Goal: Book appointment/travel/reservation

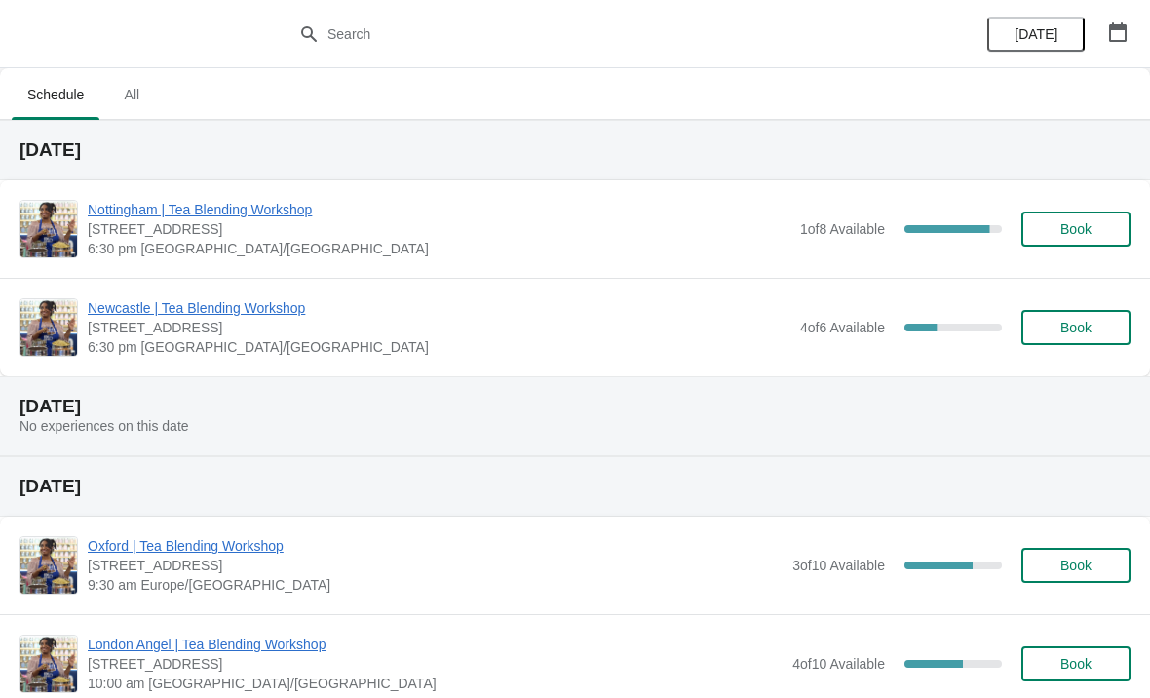
click at [1122, 33] on icon "button" at bounding box center [1117, 31] width 19 height 19
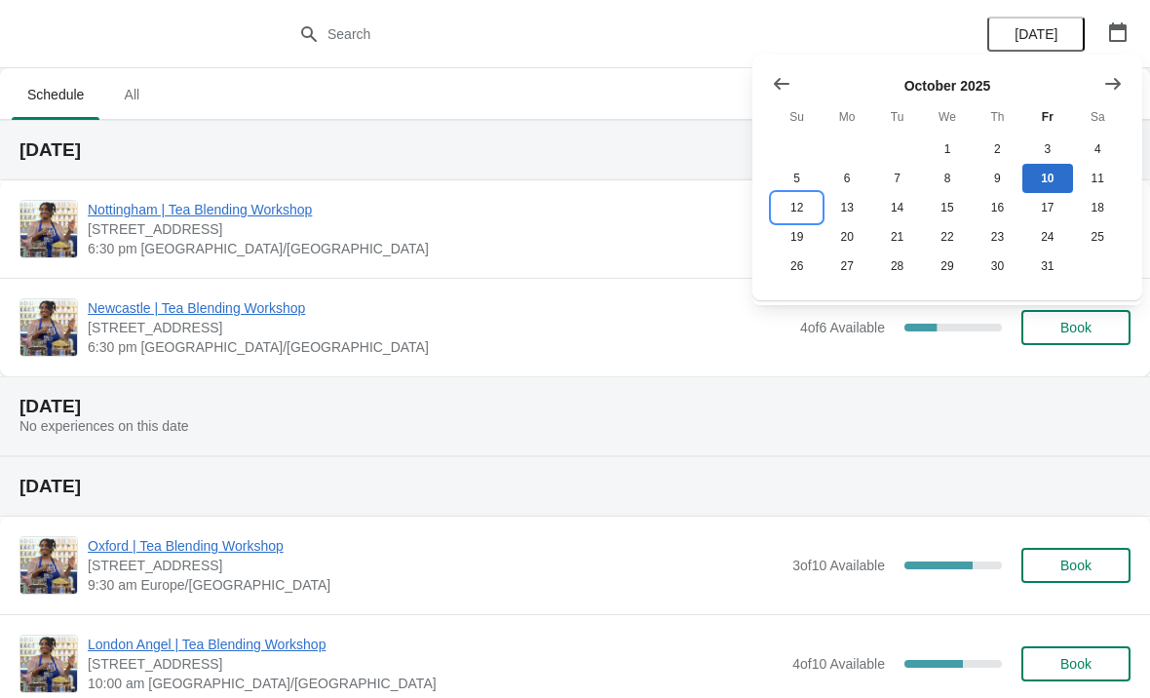
click at [799, 210] on button "12" at bounding box center [797, 207] width 50 height 29
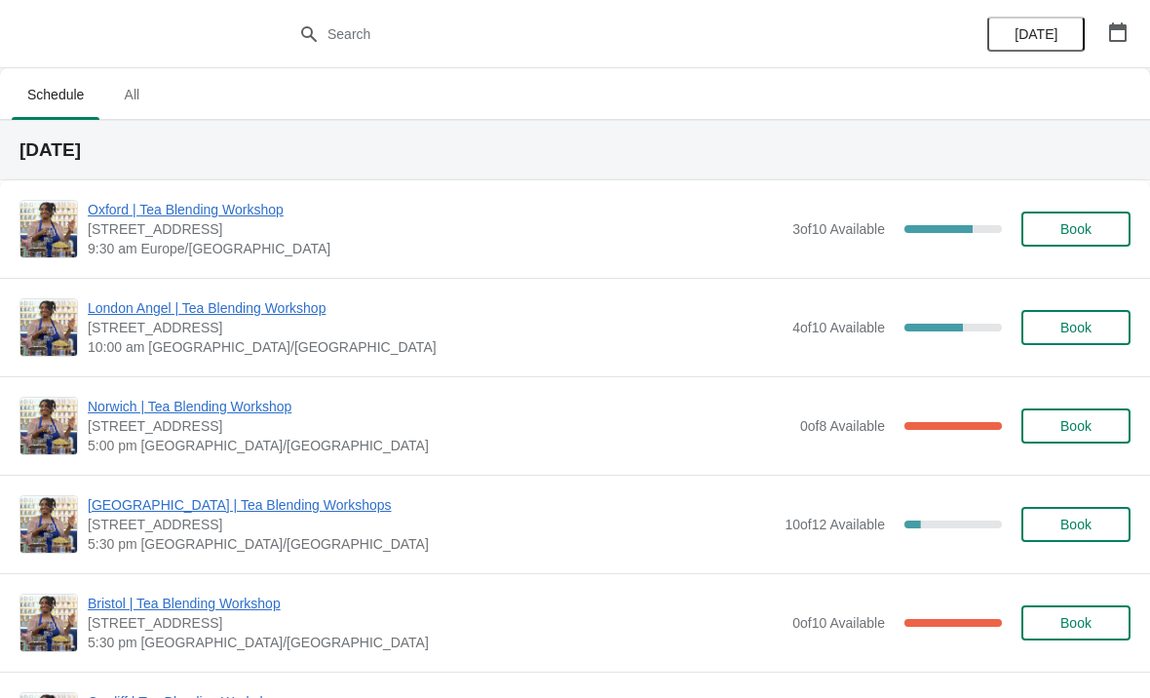
click at [1122, 33] on icon "button" at bounding box center [1117, 31] width 19 height 19
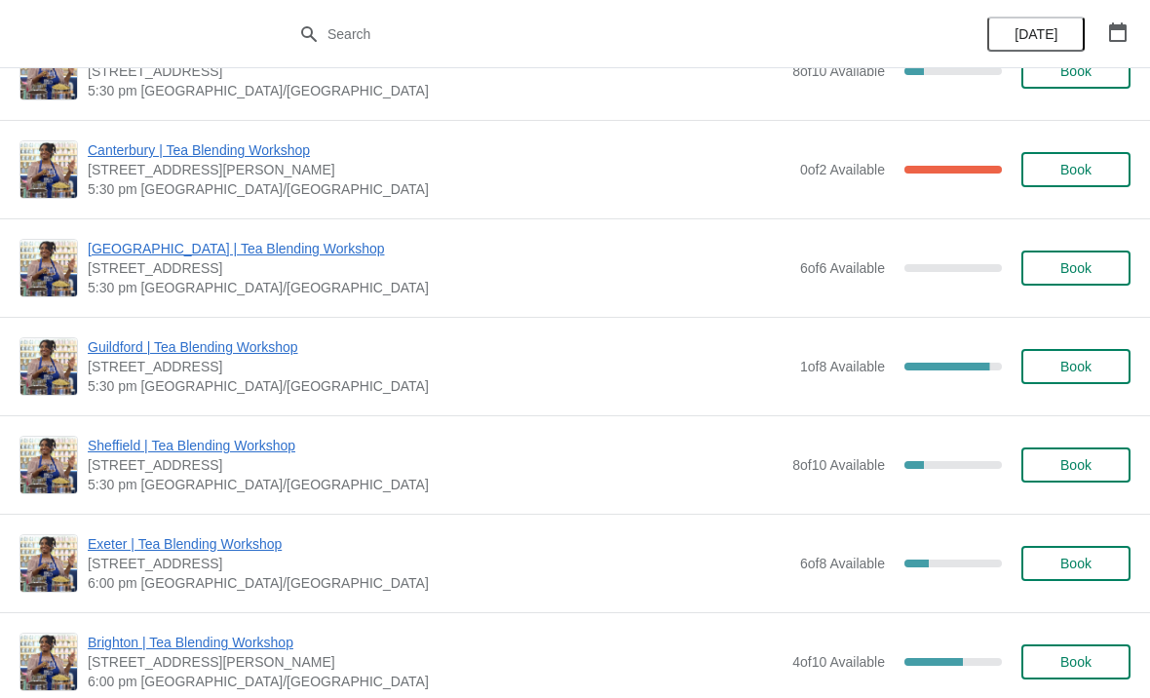
scroll to position [1045, 0]
click at [1127, 24] on button "button" at bounding box center [1117, 32] width 35 height 35
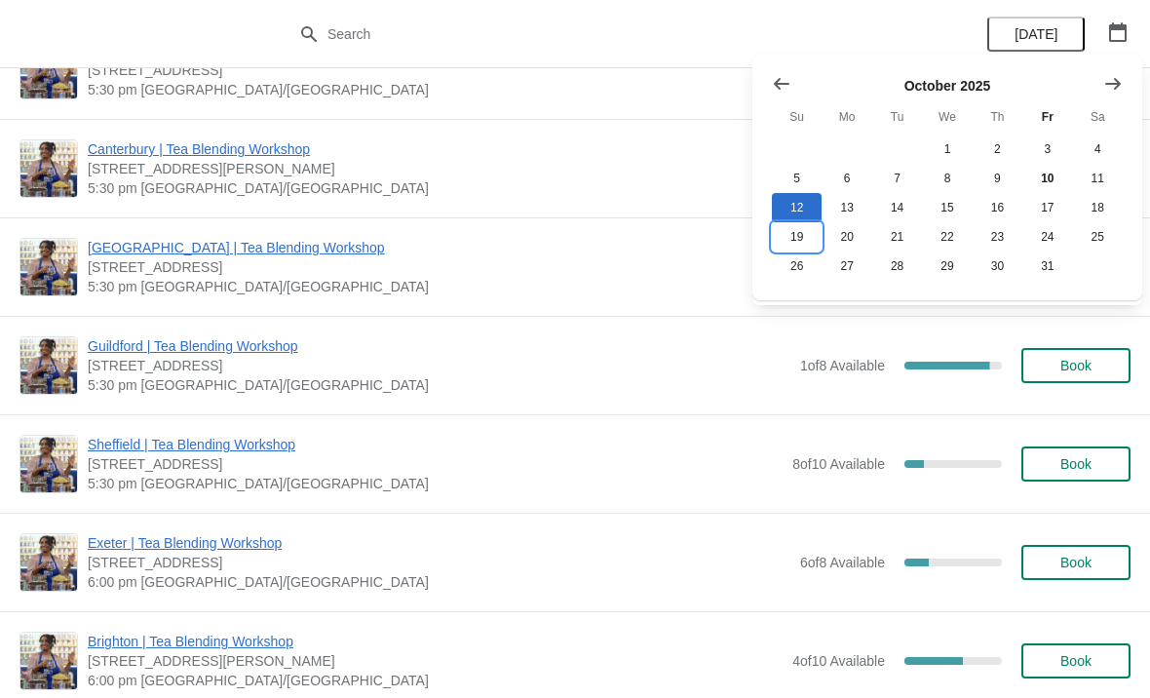
click at [790, 245] on button "19" at bounding box center [797, 236] width 50 height 29
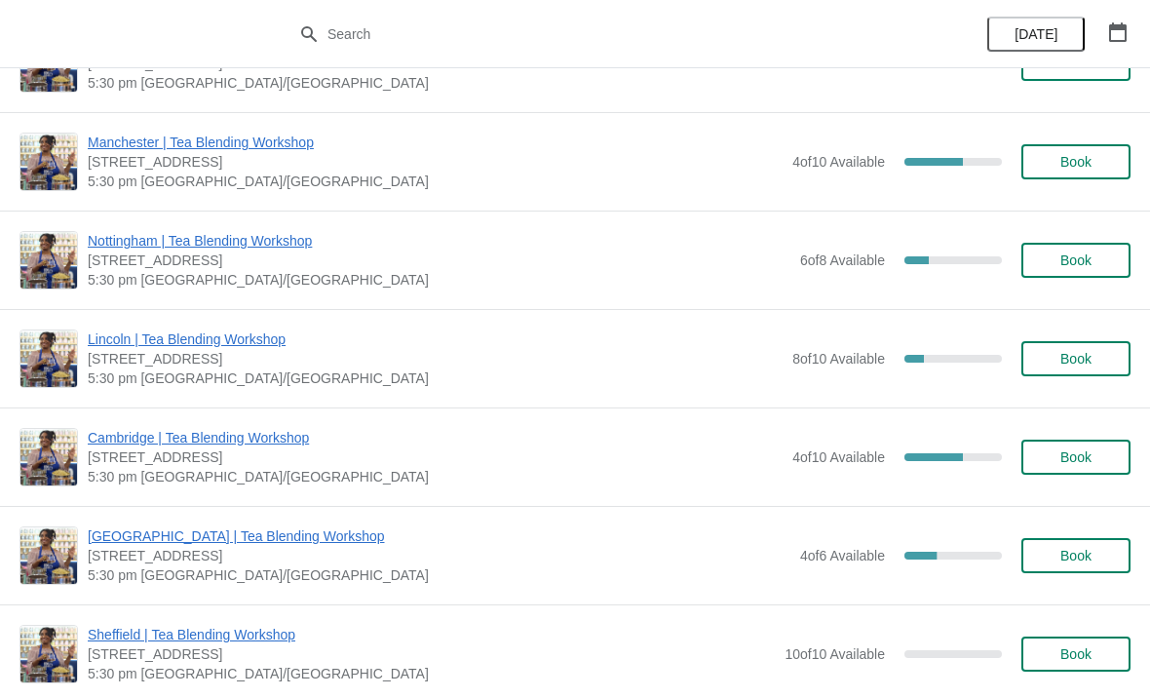
scroll to position [358, 0]
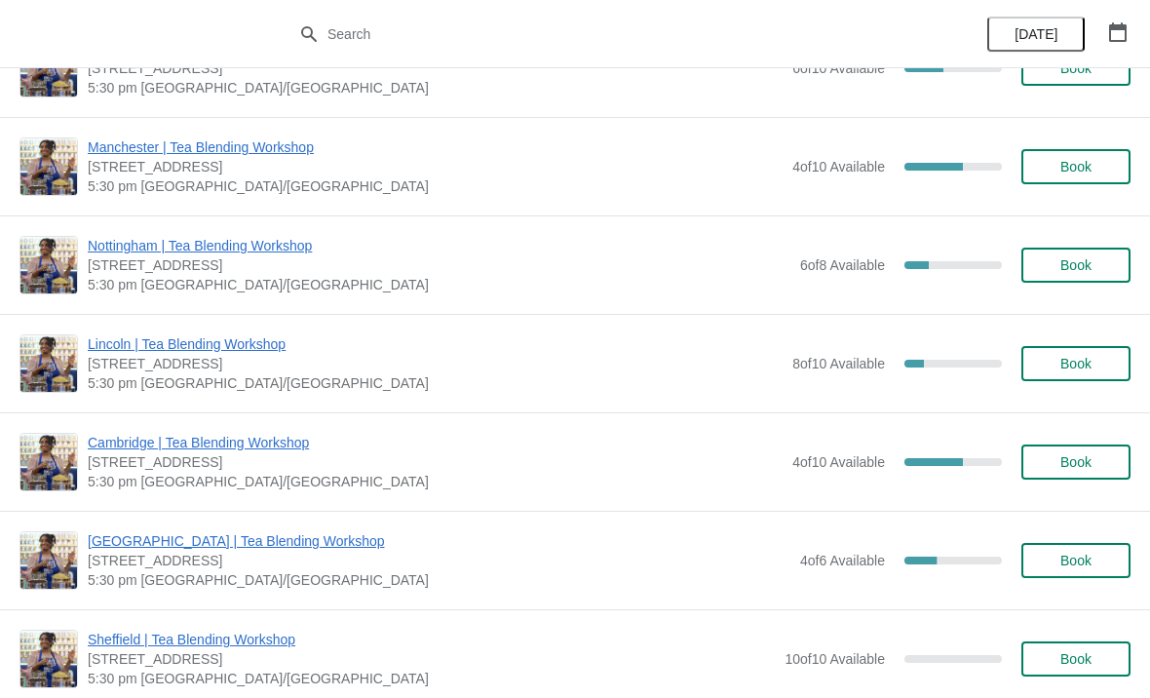
click at [1122, 29] on icon "button" at bounding box center [1118, 31] width 18 height 19
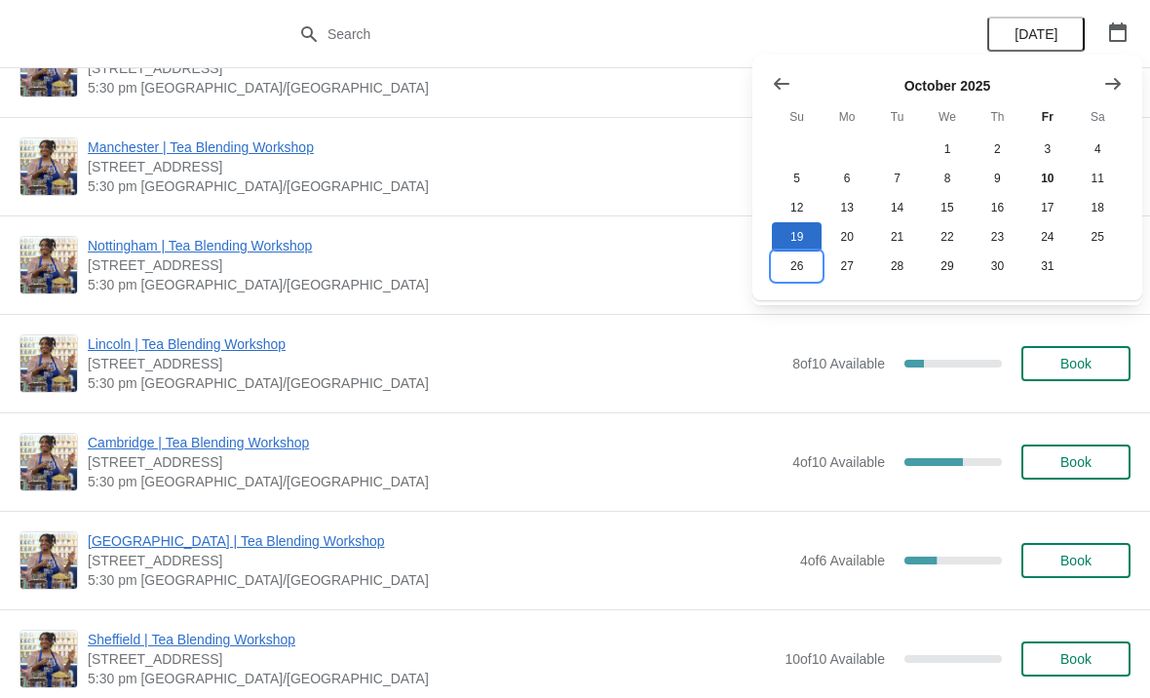
click at [799, 270] on button "26" at bounding box center [797, 265] width 50 height 29
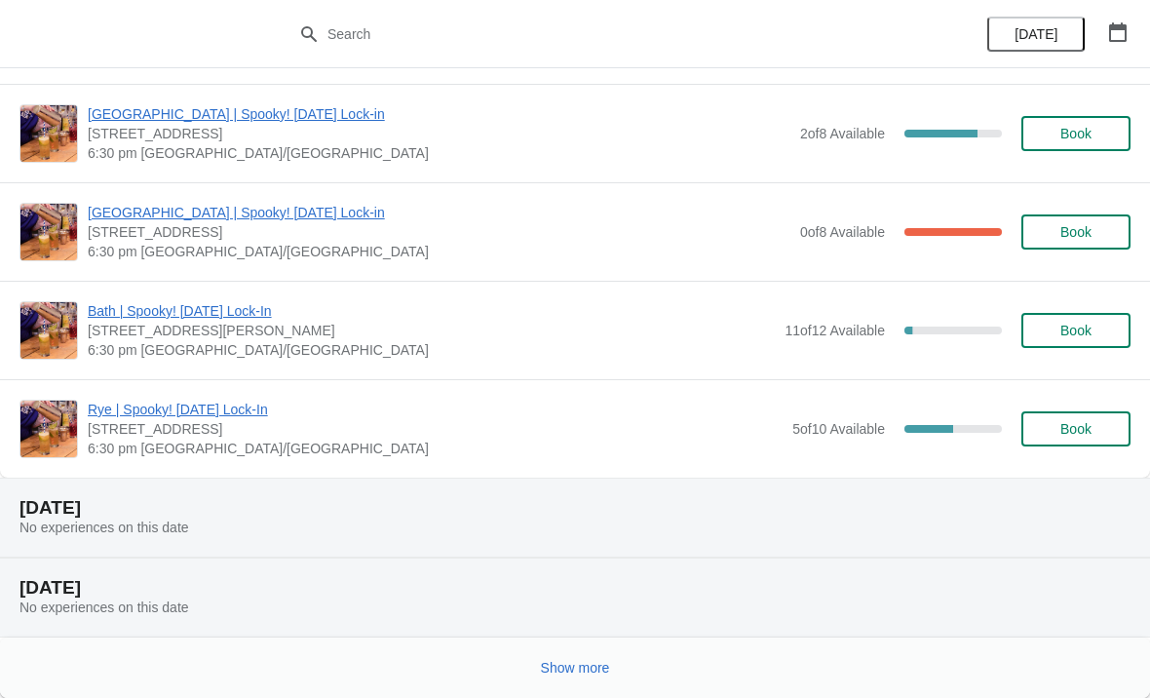
scroll to position [4233, 0]
click at [1123, 27] on icon "button" at bounding box center [1118, 31] width 18 height 19
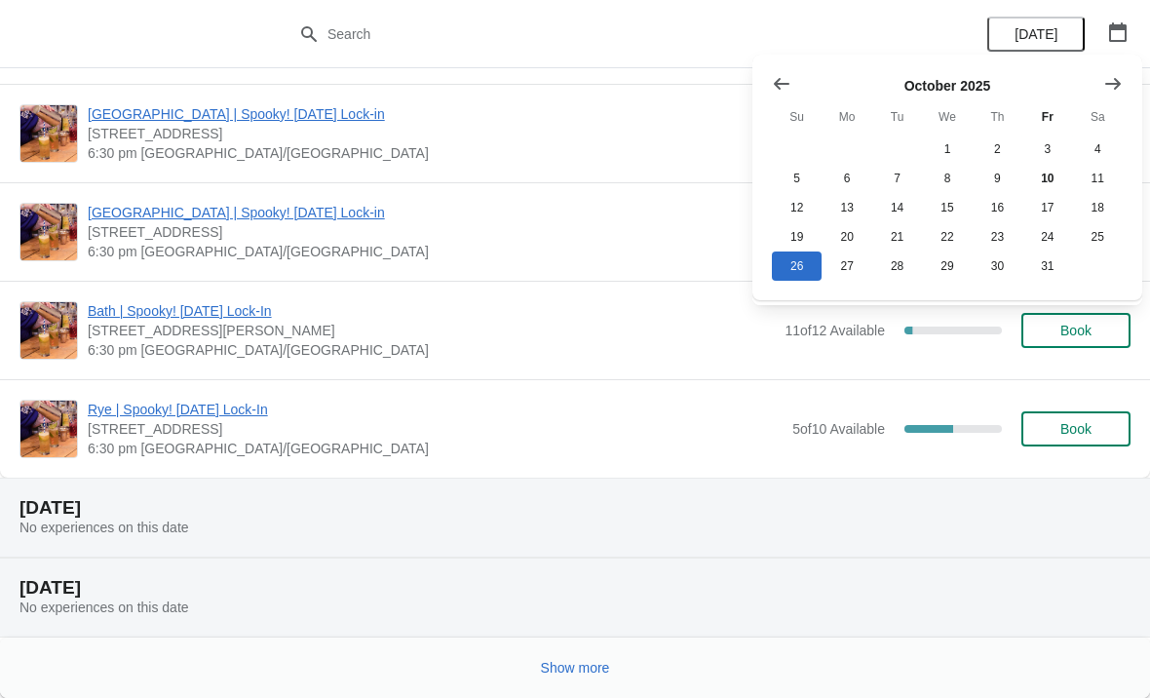
click at [1113, 90] on icon "Show next month, November 2025" at bounding box center [1112, 83] width 19 height 19
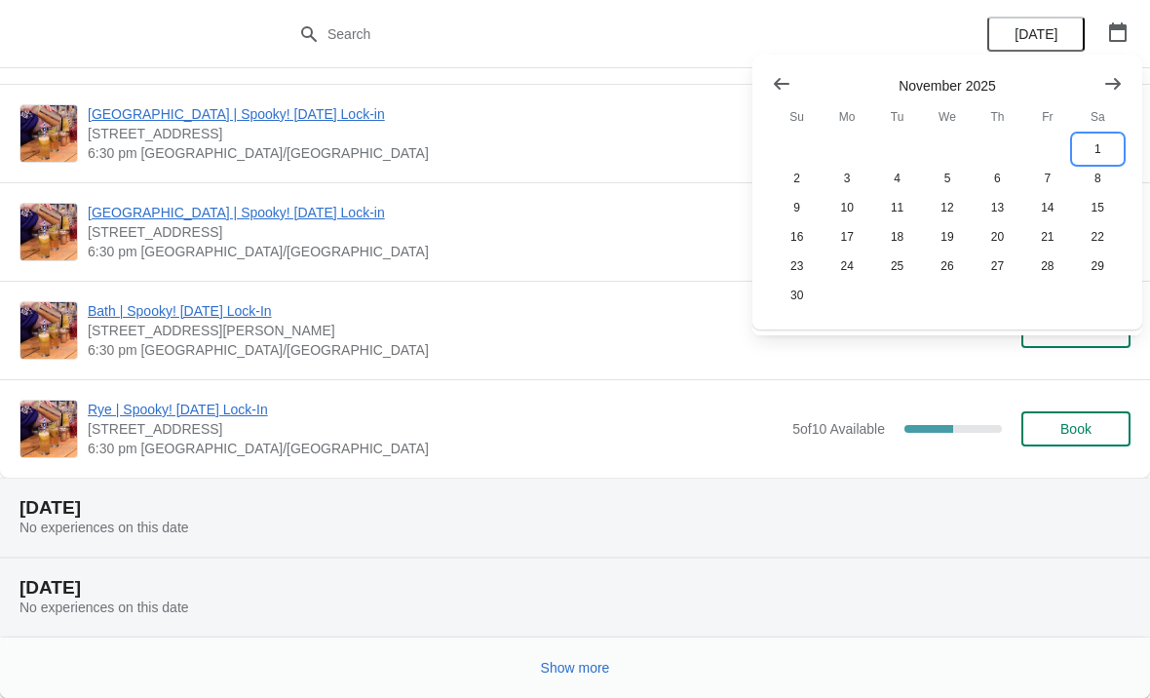
click at [1104, 152] on button "1" at bounding box center [1098, 148] width 50 height 29
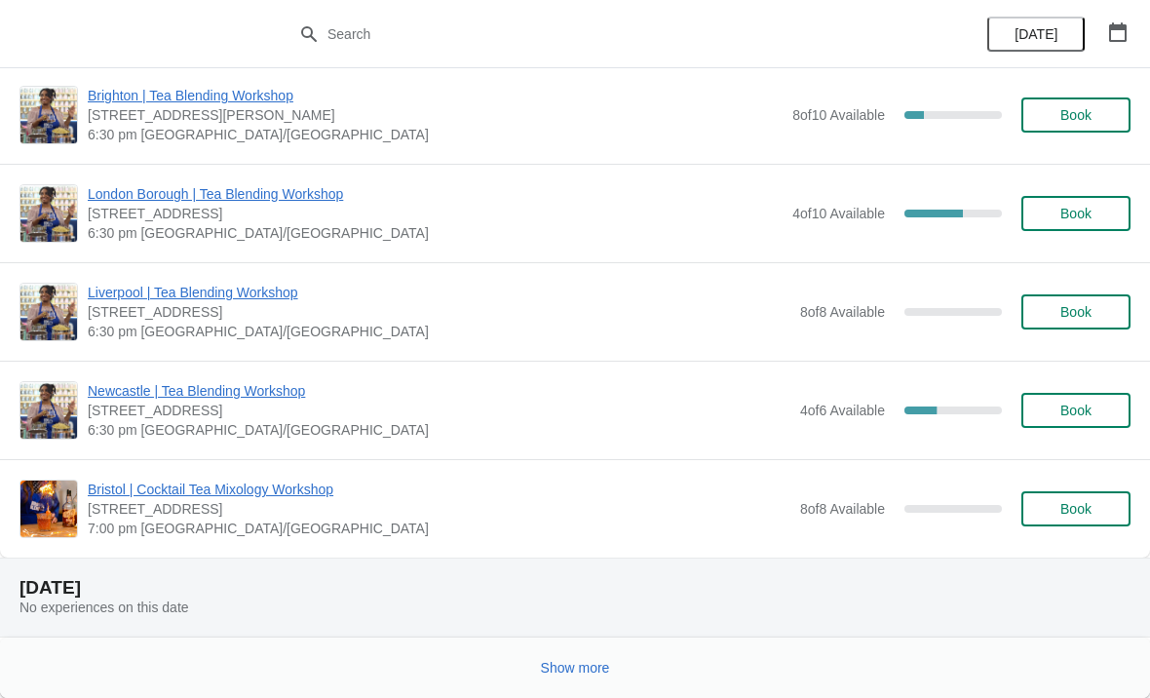
scroll to position [1733, 0]
click at [1113, 29] on icon "button" at bounding box center [1118, 31] width 18 height 19
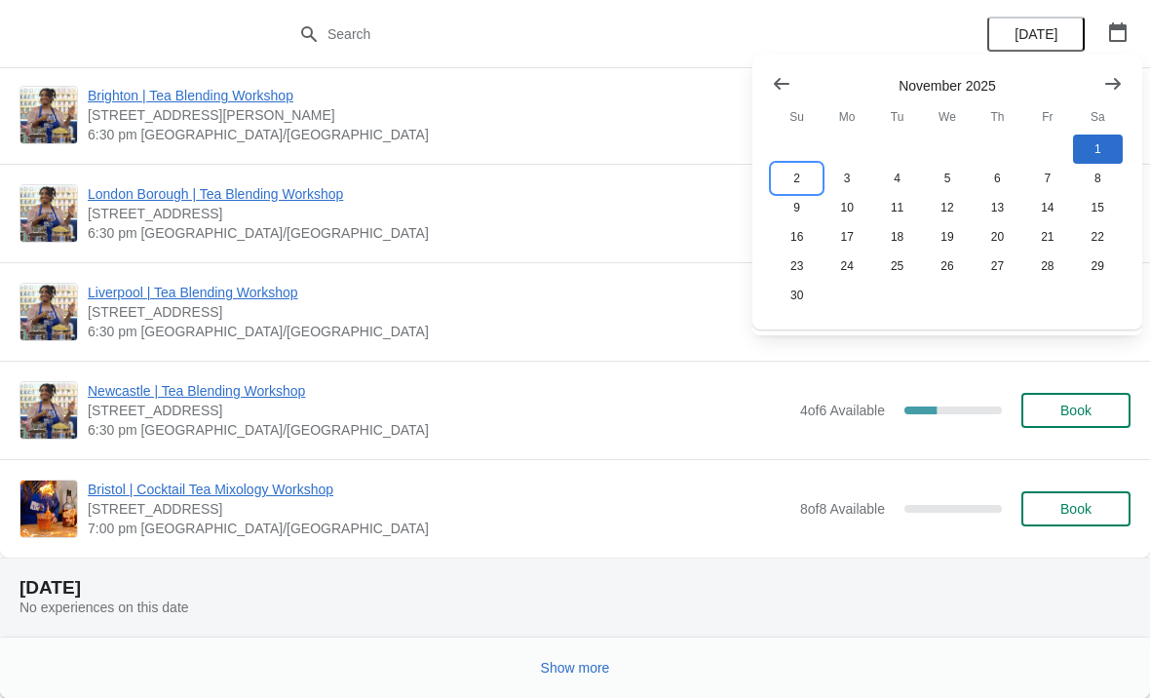
click at [789, 179] on button "2" at bounding box center [797, 178] width 50 height 29
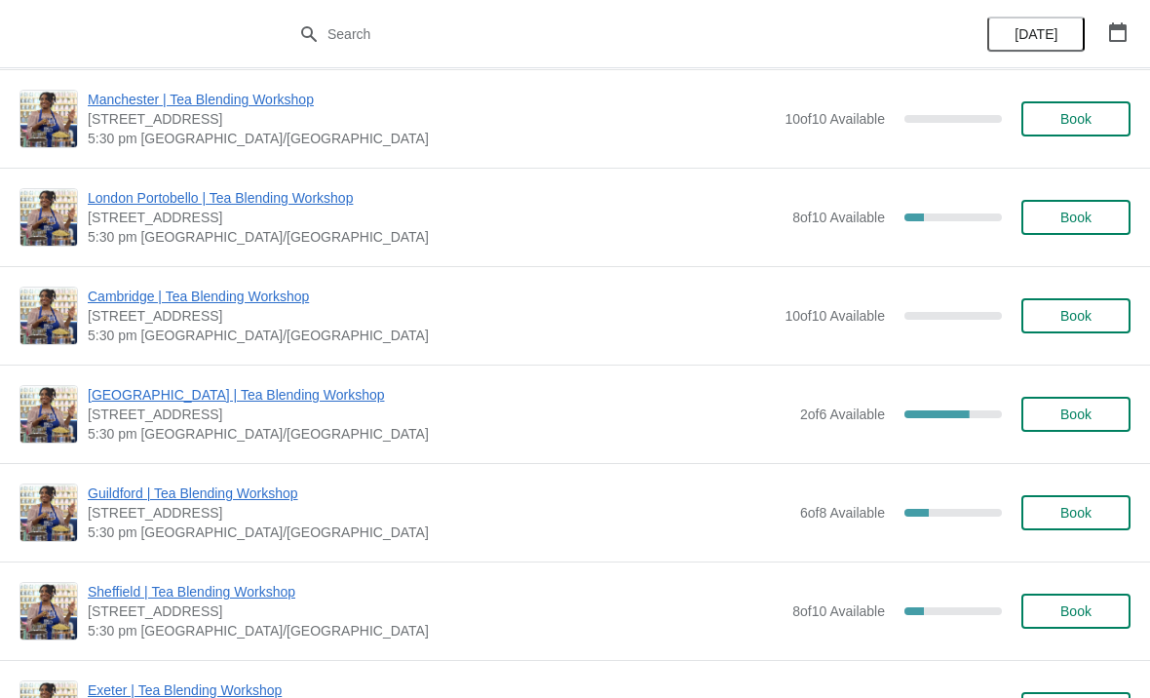
scroll to position [2690, 0]
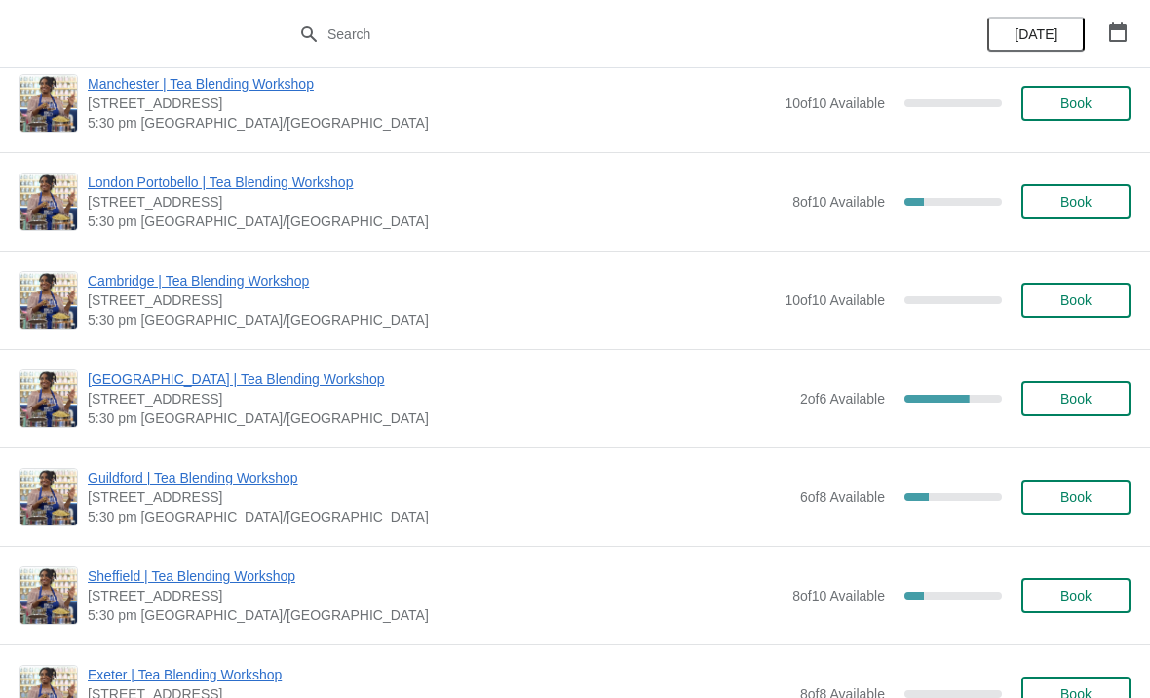
click at [1063, 492] on span "Book" at bounding box center [1075, 497] width 31 height 16
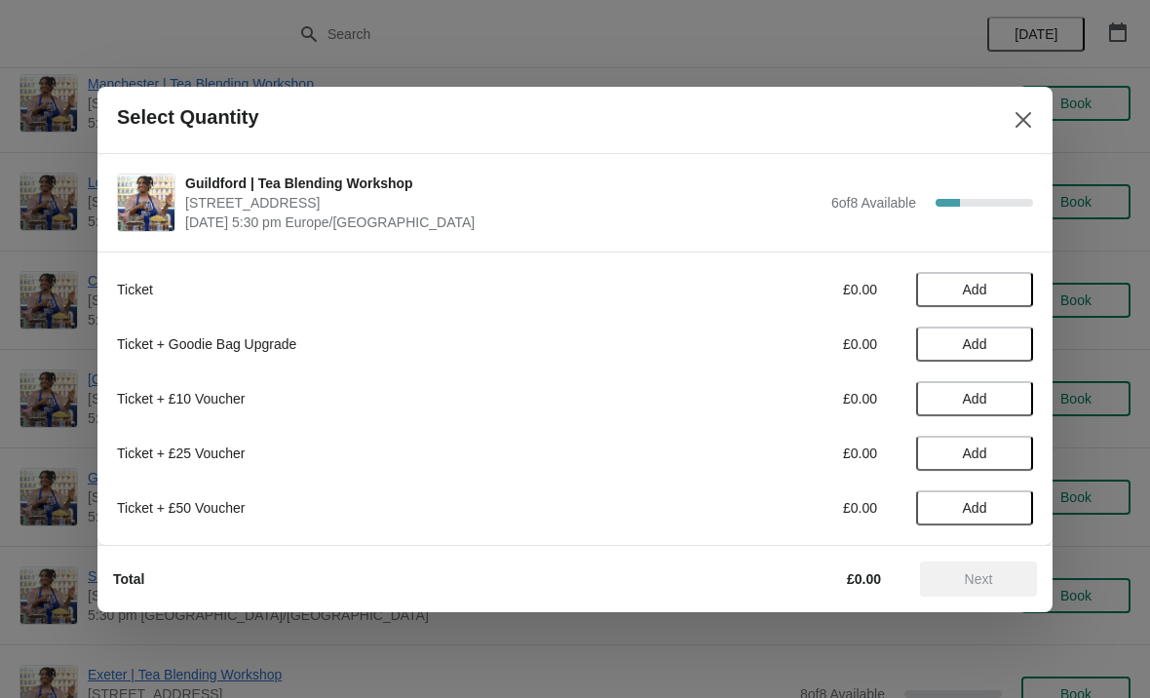
click at [993, 288] on span "Add" at bounding box center [974, 290] width 82 height 16
click at [942, 292] on icon at bounding box center [941, 289] width 20 height 20
click at [978, 277] on button "Add" at bounding box center [974, 289] width 117 height 35
click at [1013, 297] on icon at bounding box center [1008, 289] width 20 height 20
click at [979, 583] on span "Next" at bounding box center [979, 579] width 28 height 16
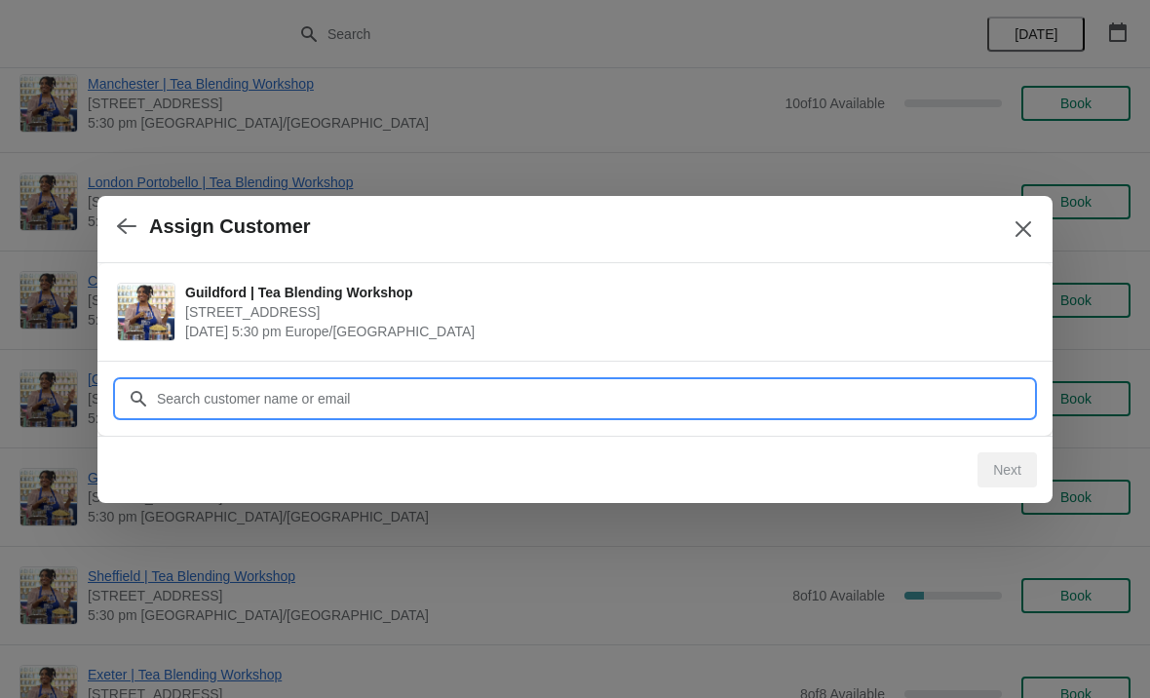
click at [530, 402] on input "Customer" at bounding box center [594, 398] width 877 height 35
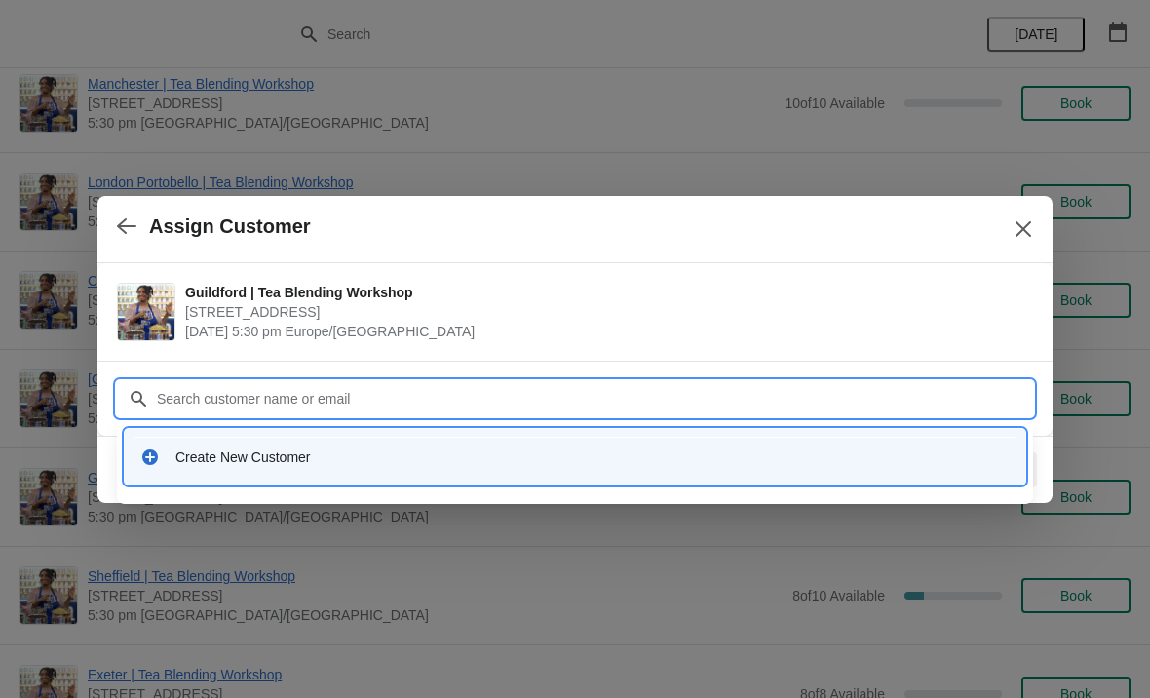
click at [411, 396] on input "Customer" at bounding box center [594, 398] width 877 height 35
type input "[EMAIL_ADDRESS][DOMAIN_NAME]"
click at [528, 462] on div "Create New Customer" at bounding box center [592, 456] width 834 height 19
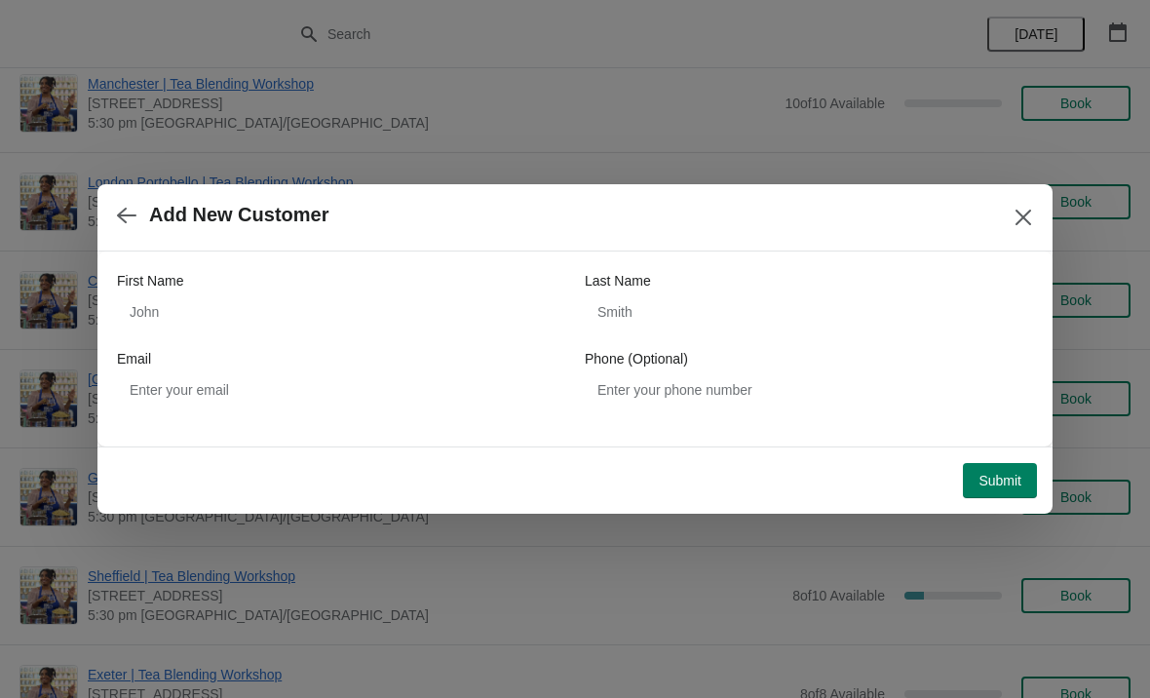
click at [122, 213] on icon "button" at bounding box center [126, 215] width 19 height 19
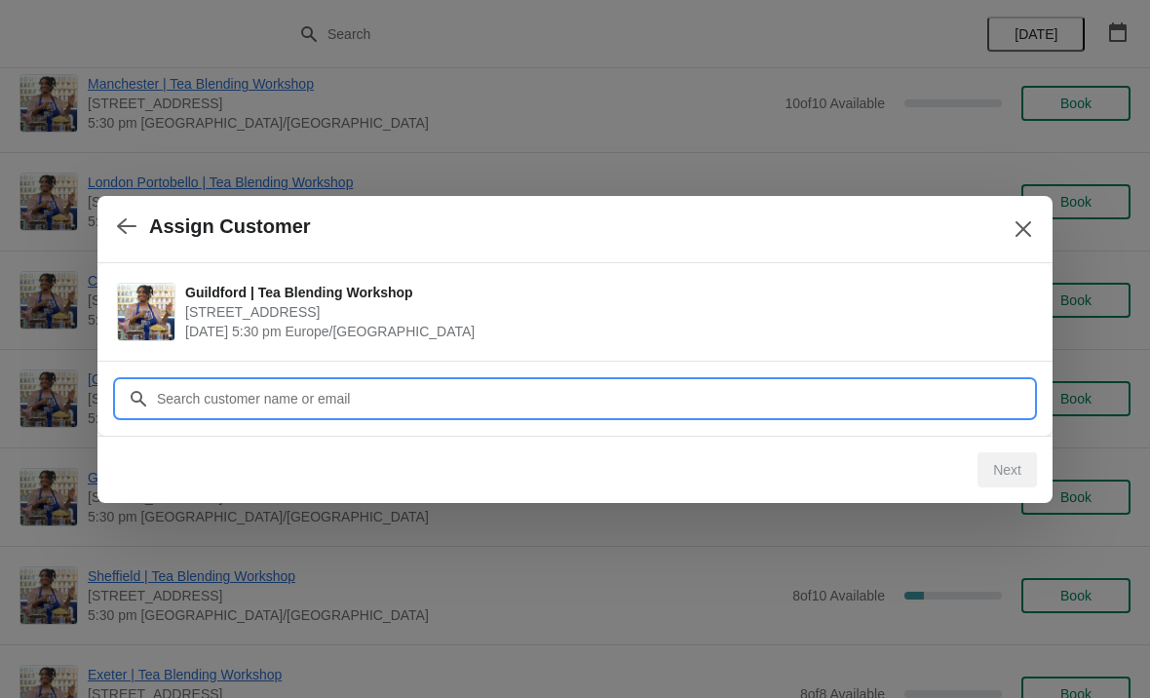
click at [484, 401] on input "Customer" at bounding box center [594, 398] width 877 height 35
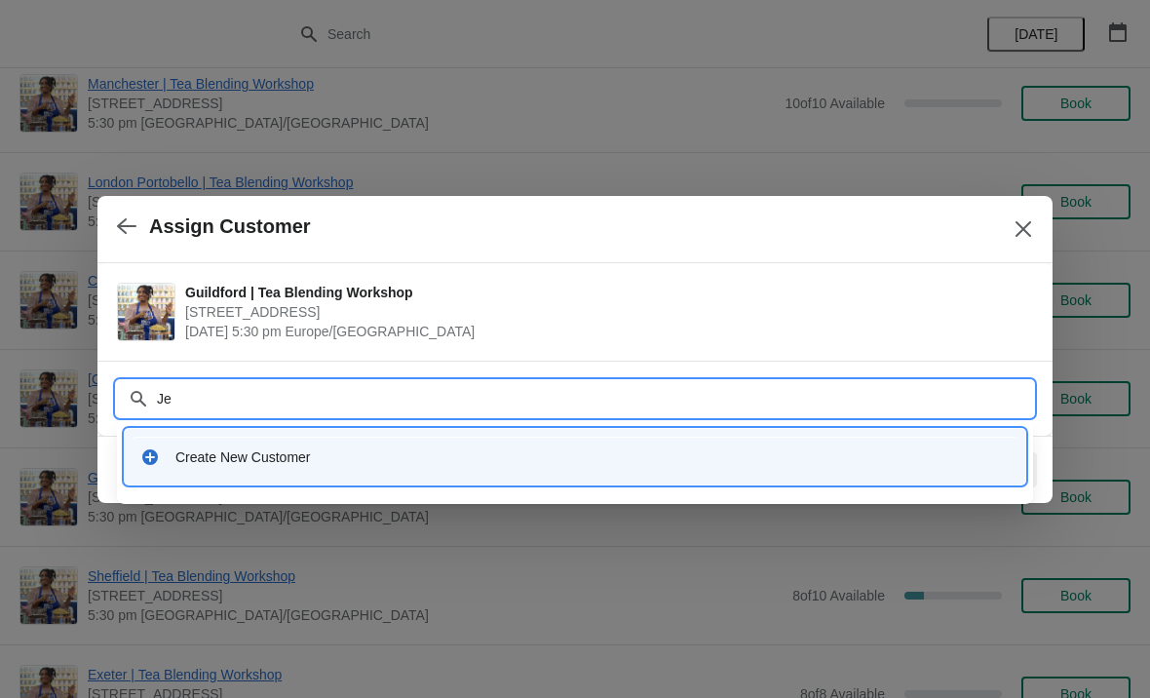
type input "J"
click at [509, 478] on div "Create New Customer" at bounding box center [575, 457] width 900 height 56
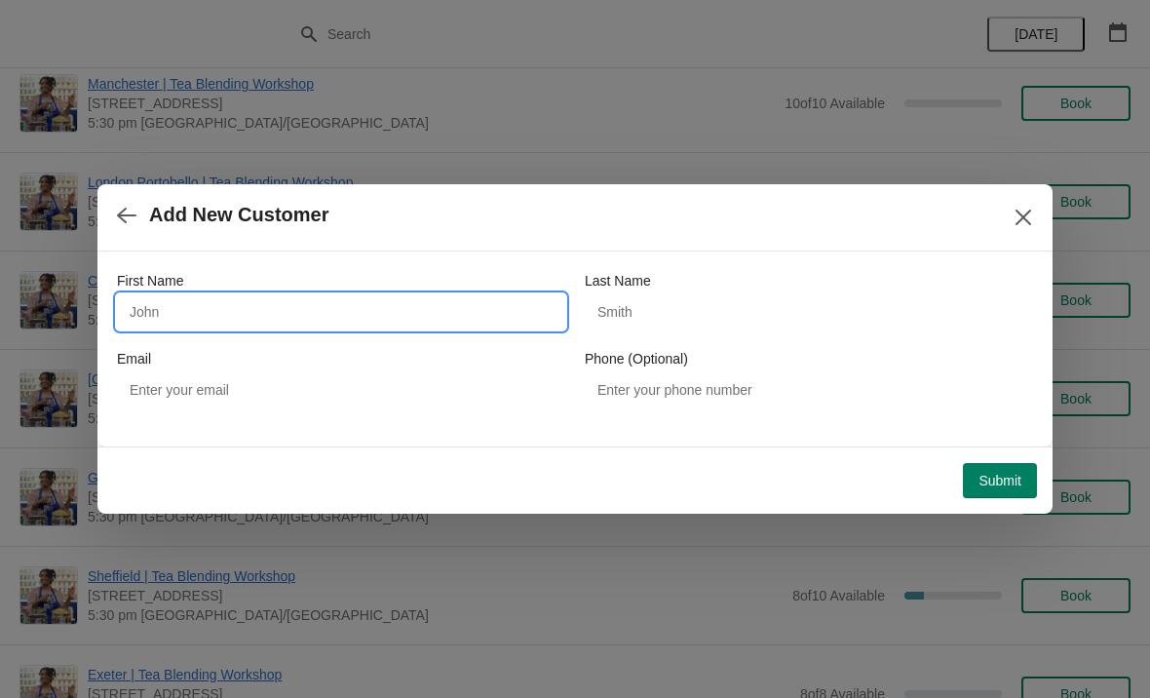
click at [197, 328] on input "First Name" at bounding box center [341, 311] width 448 height 35
type input "[PERSON_NAME]"
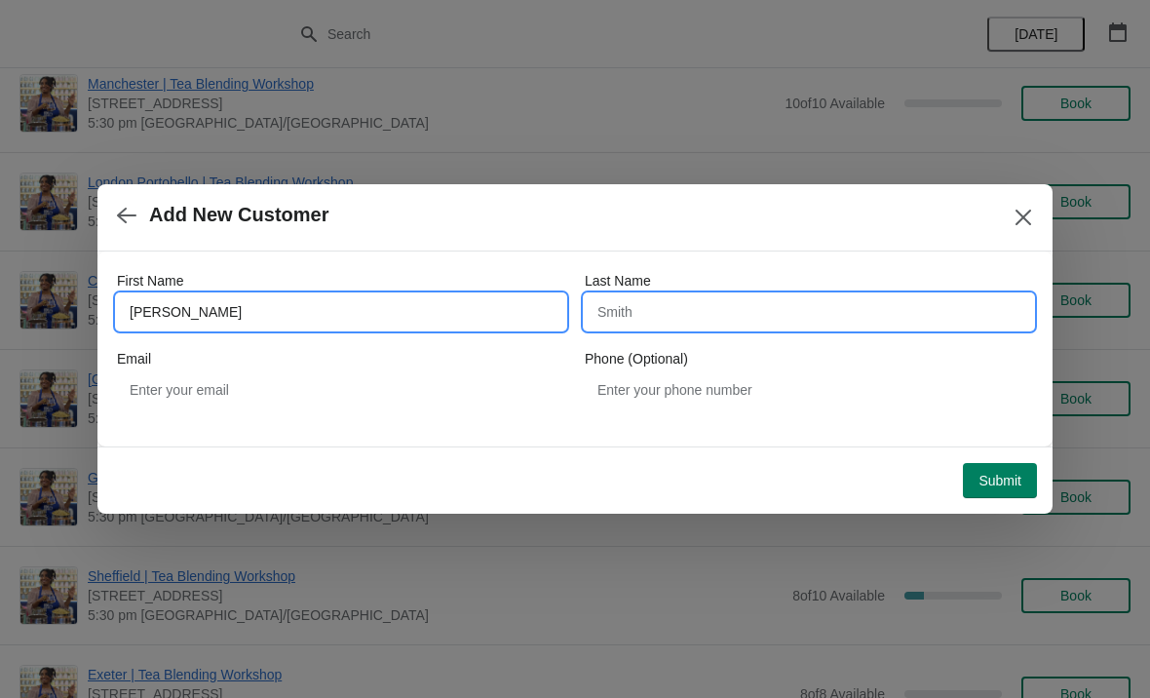
click at [700, 305] on input "Last Name" at bounding box center [809, 311] width 448 height 35
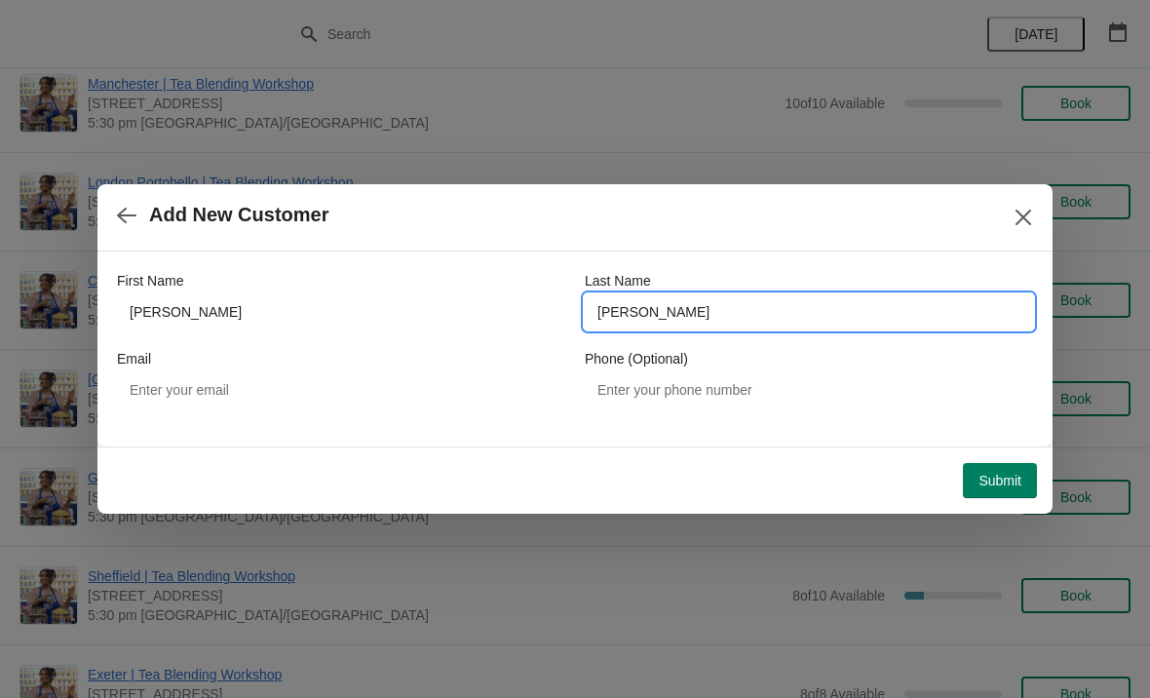
type input "[PERSON_NAME]"
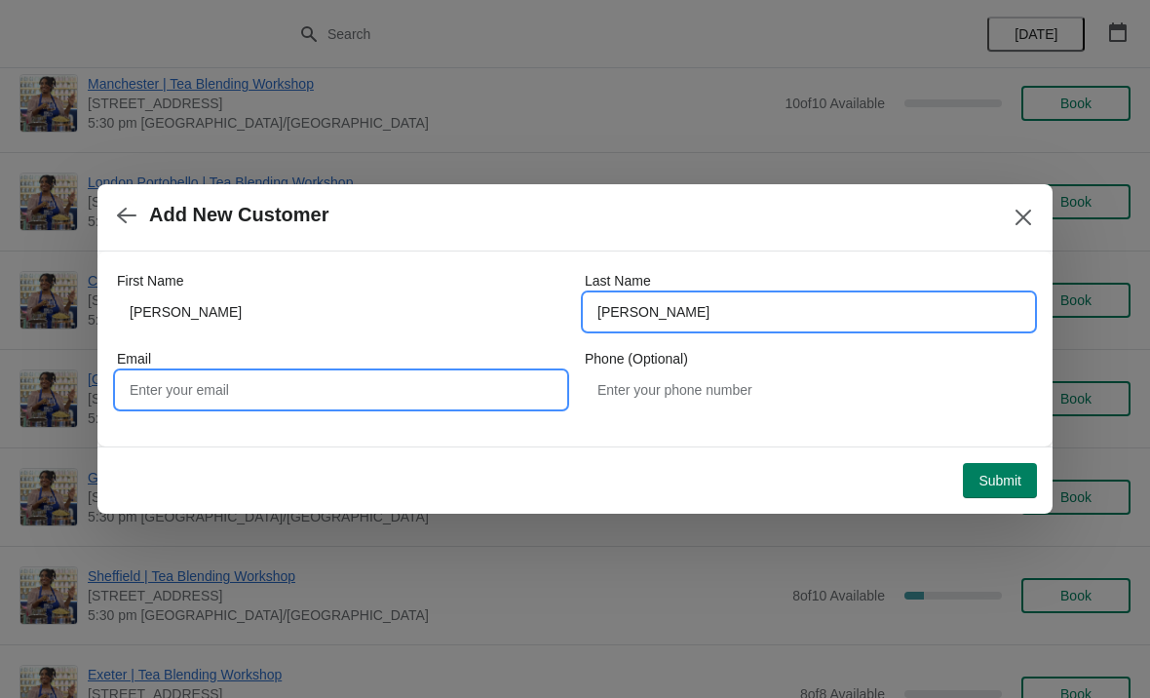
click at [256, 387] on input "Email" at bounding box center [341, 389] width 448 height 35
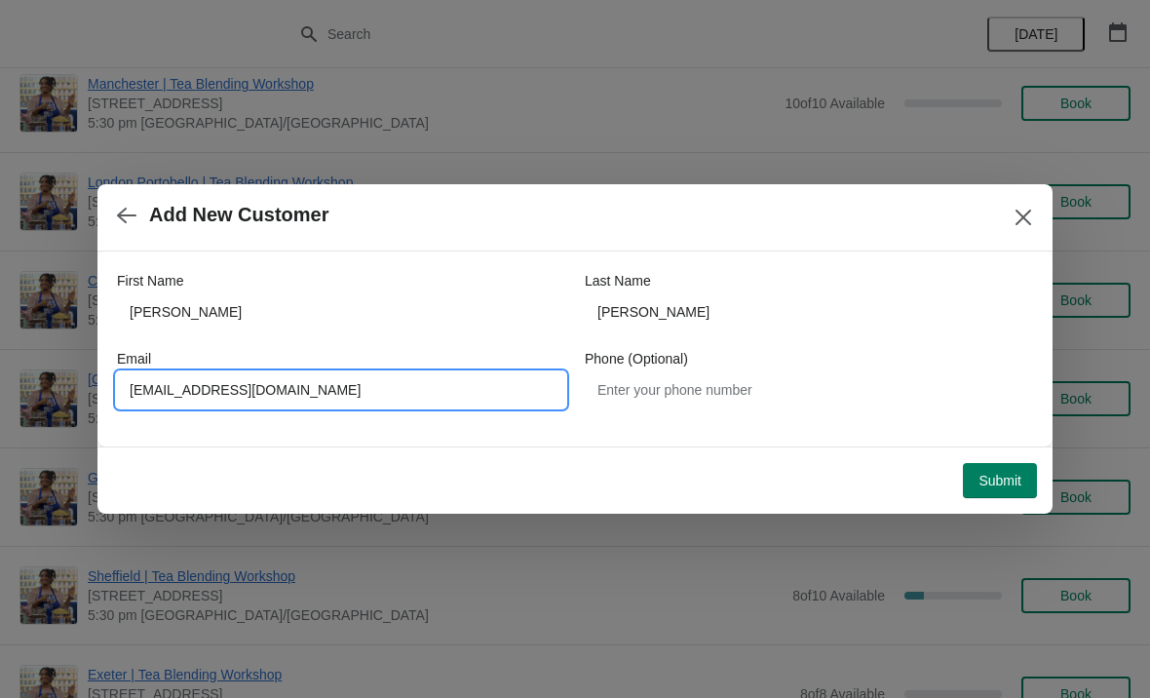
click at [163, 372] on input "[EMAIL_ADDRESS][DOMAIN_NAME]" at bounding box center [341, 389] width 448 height 35
click at [167, 373] on input "[EMAIL_ADDRESS][DOMAIN_NAME]" at bounding box center [341, 389] width 448 height 35
type input "[EMAIL_ADDRESS][DOMAIN_NAME]"
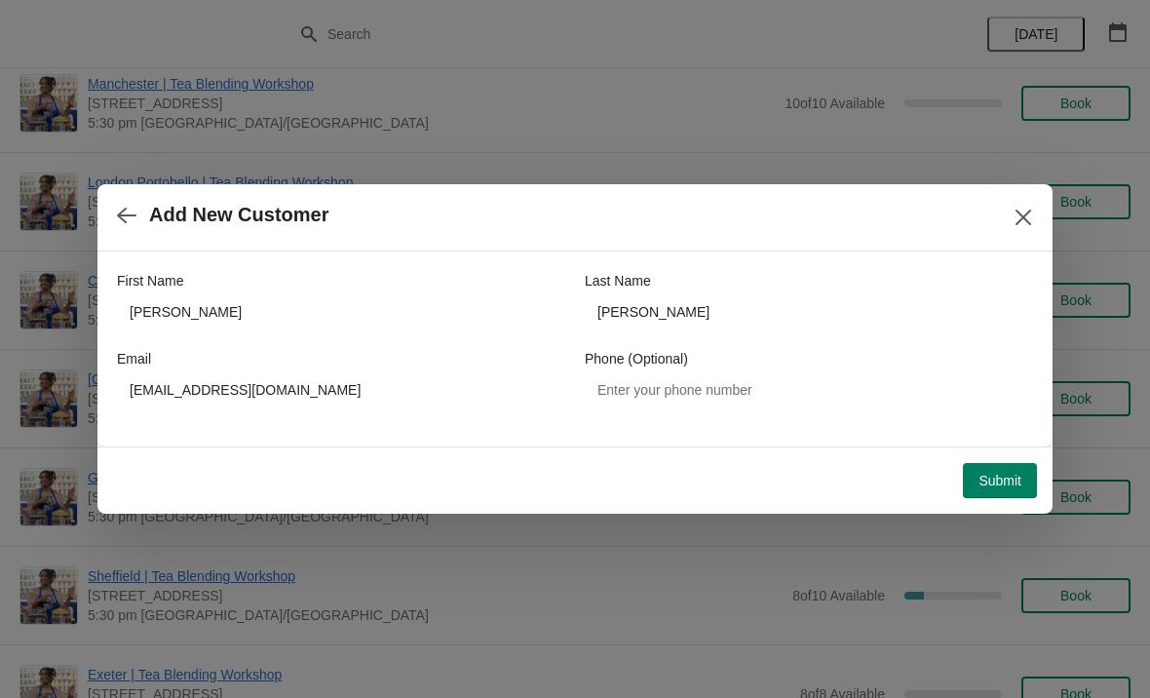
click at [999, 477] on span "Submit" at bounding box center [999, 481] width 43 height 16
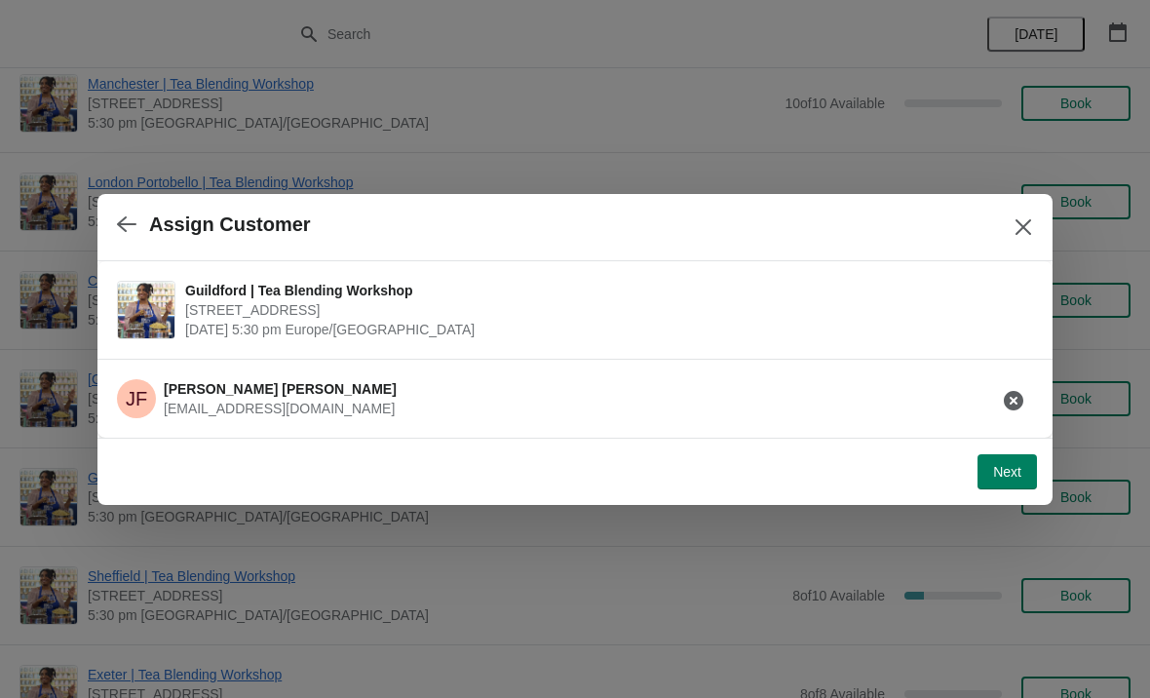
click at [1021, 467] on button "Next" at bounding box center [1006, 471] width 59 height 35
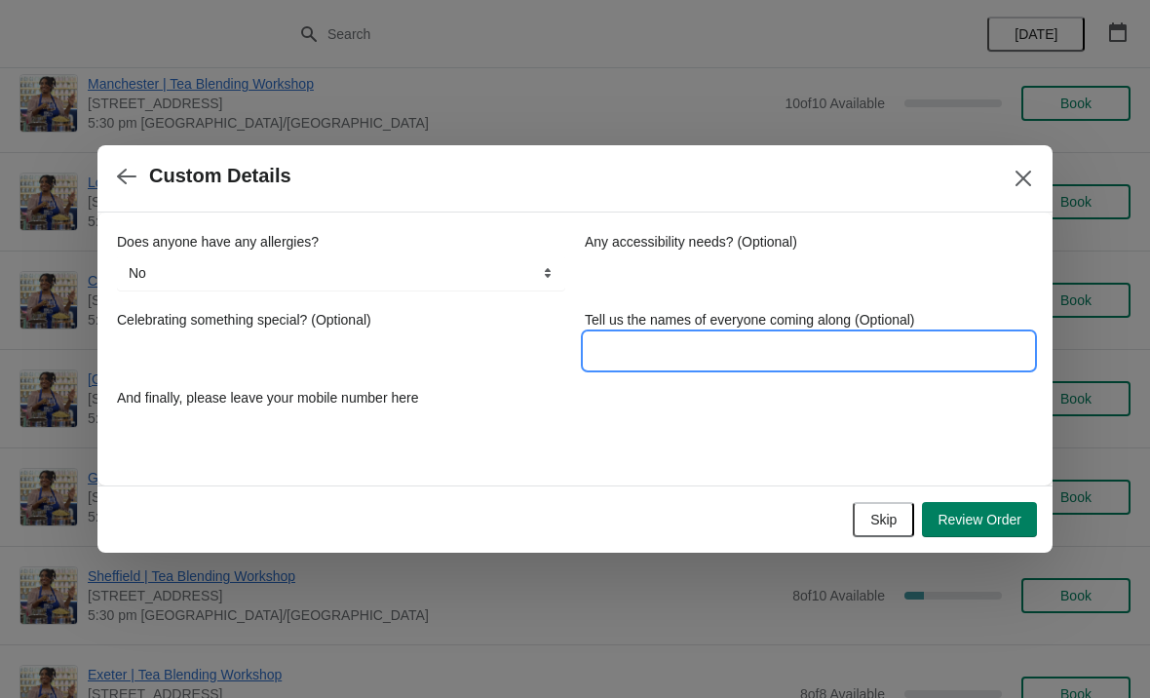
click at [653, 356] on input "Tell us the names of everyone coming along (Optional)" at bounding box center [809, 350] width 448 height 35
click at [464, 407] on div "And finally, please leave your mobile number here" at bounding box center [341, 417] width 448 height 58
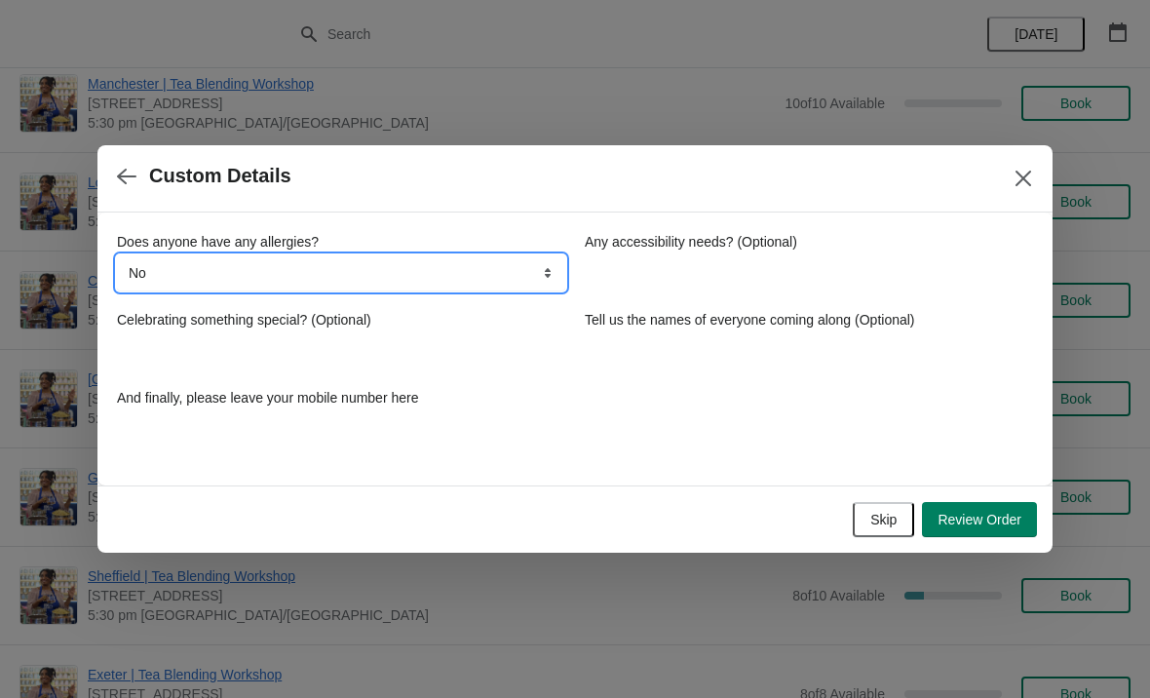
click at [482, 287] on select "No Yes, nuts Yes, wheat Yes, other" at bounding box center [341, 272] width 448 height 35
select select "Yes, nuts"
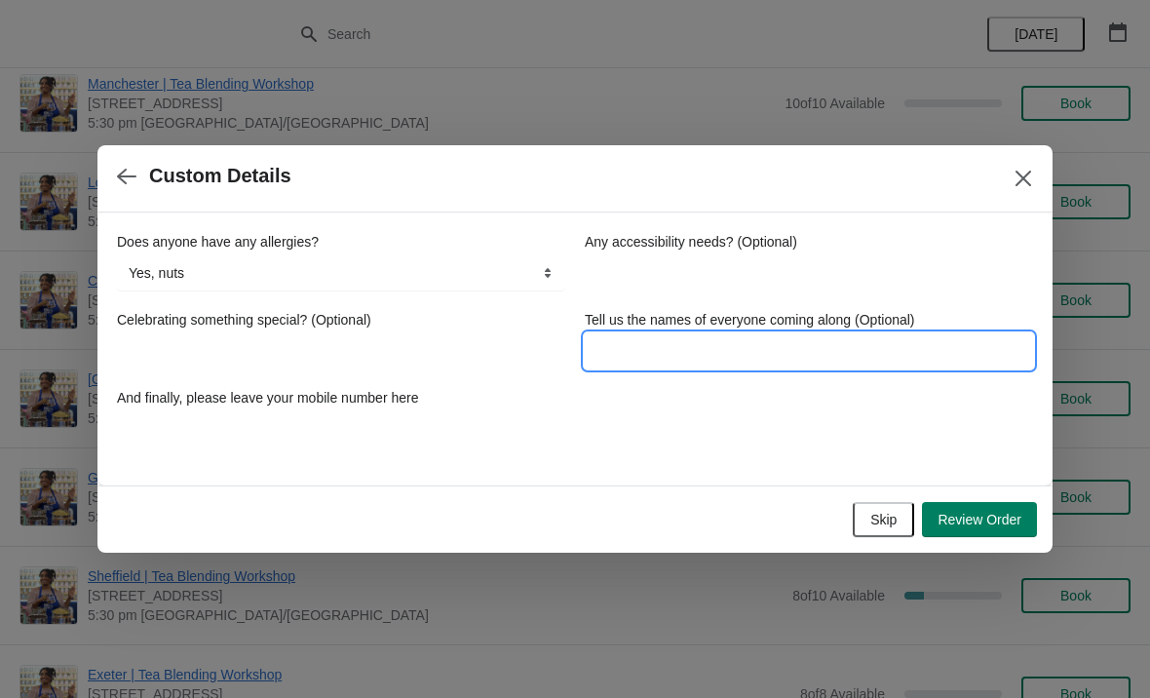
click at [754, 364] on input "Tell us the names of everyone coming along (Optional)" at bounding box center [809, 350] width 448 height 35
type input "[PERSON_NAME] and [PERSON_NAME]"
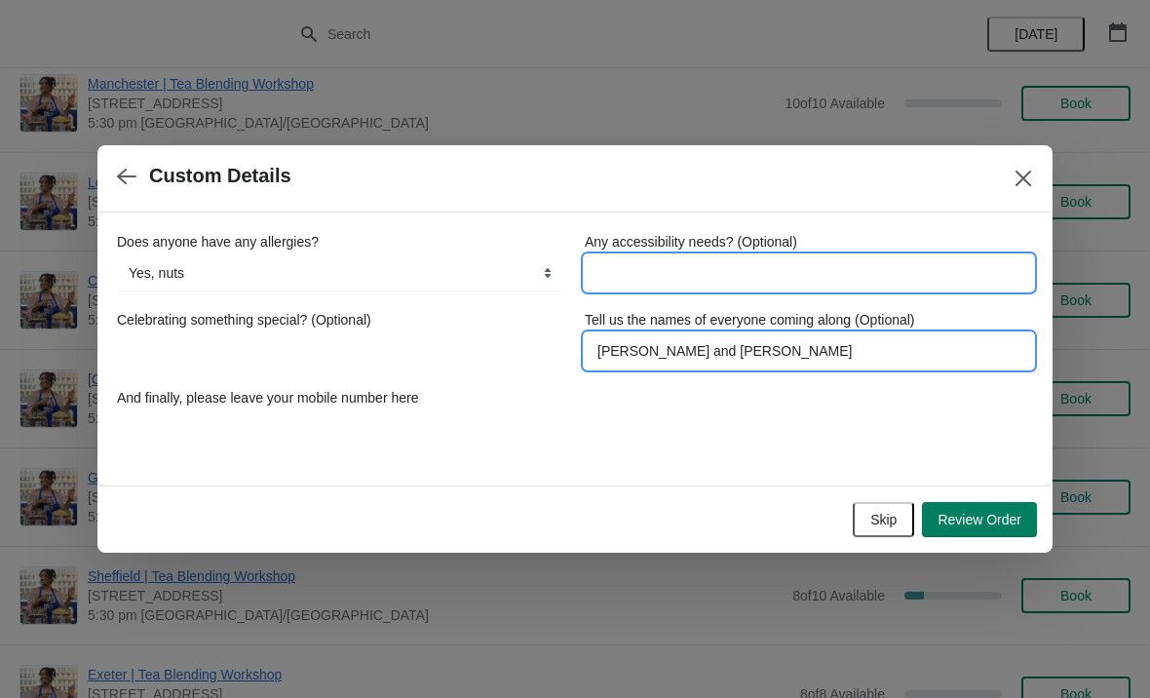
click at [794, 286] on input "Any accessibility needs? (Optional)" at bounding box center [809, 272] width 448 height 35
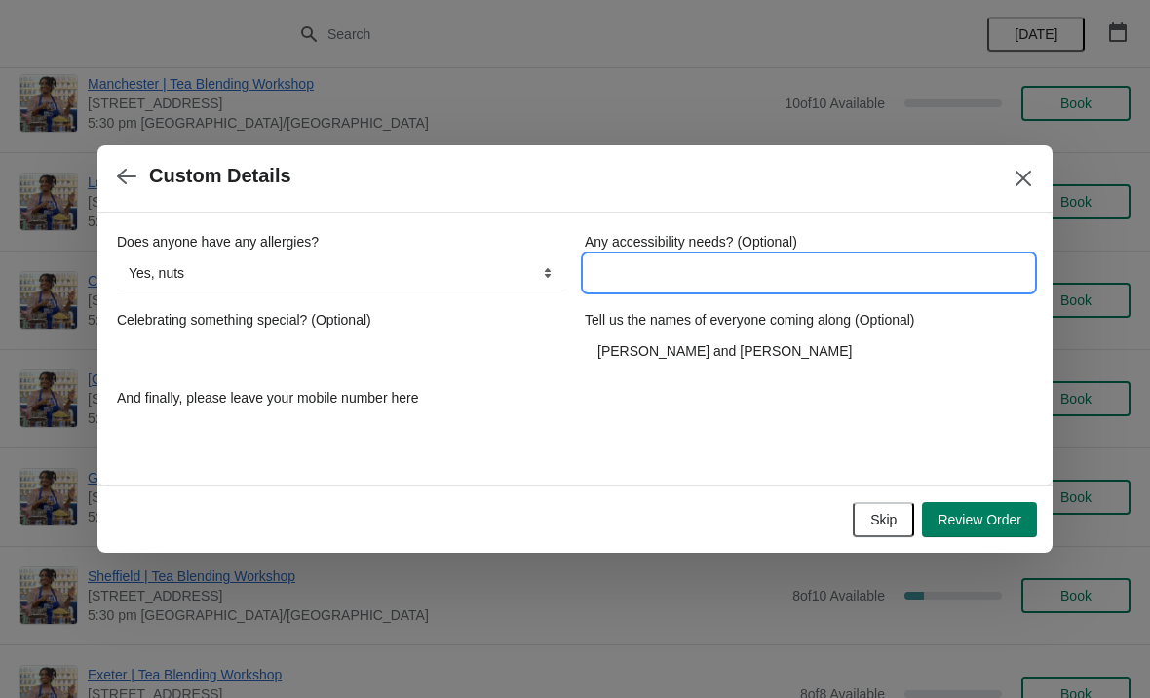
click at [661, 398] on div "Does anyone have any allergies? No Yes, nuts Yes, wheat Yes, other Yes, nuts An…" at bounding box center [575, 339] width 916 height 214
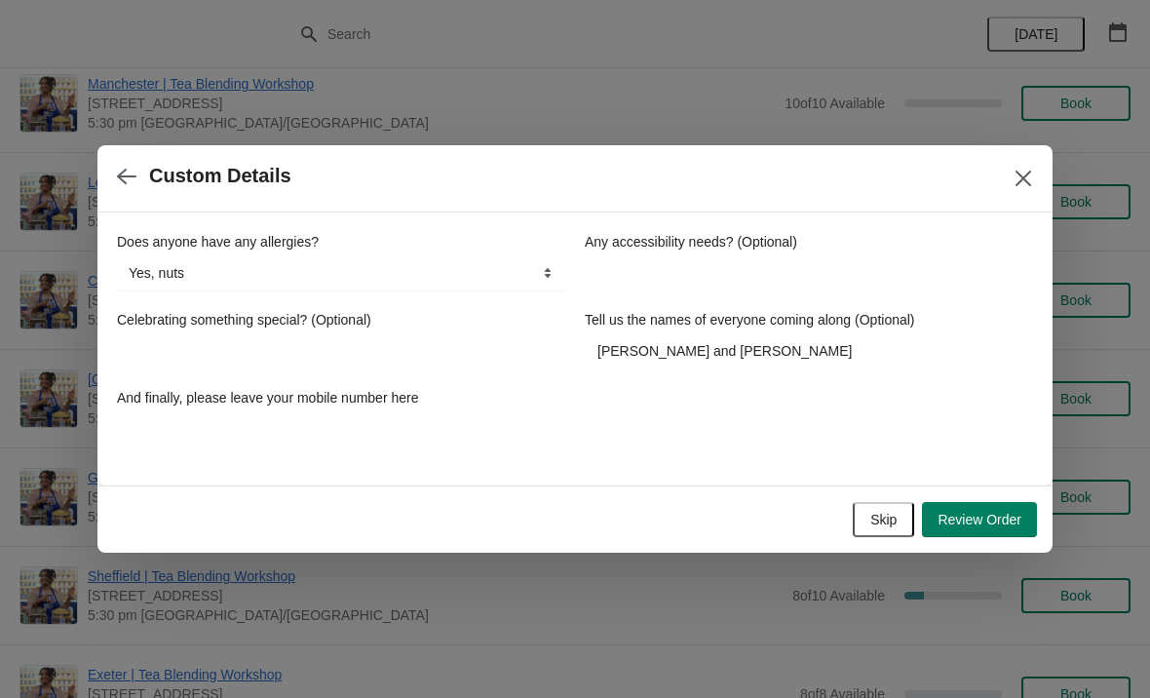
click at [969, 503] on button "Review Order" at bounding box center [979, 519] width 115 height 35
